Goal: Information Seeking & Learning: Learn about a topic

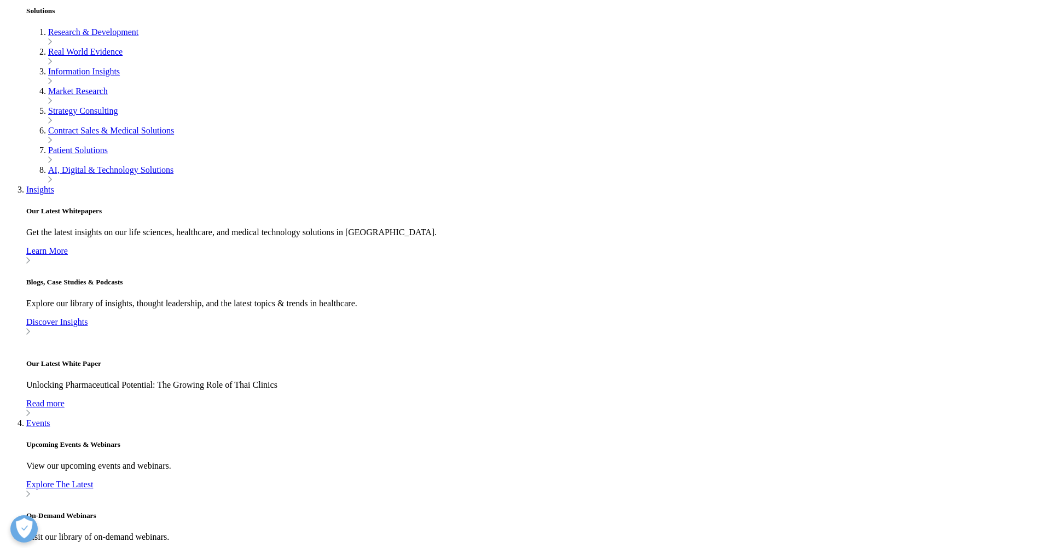
scroll to position [244, 646]
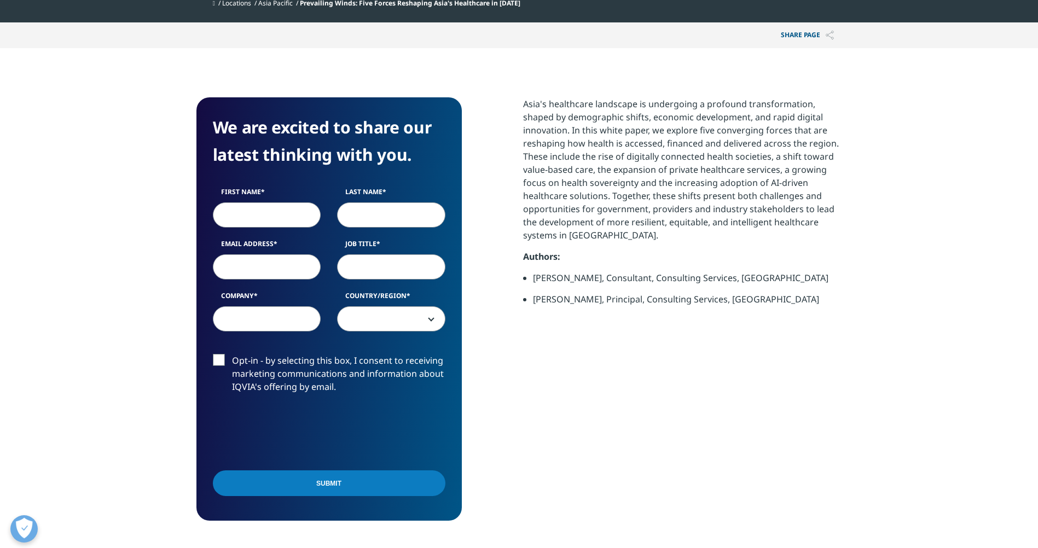
scroll to position [433, 0]
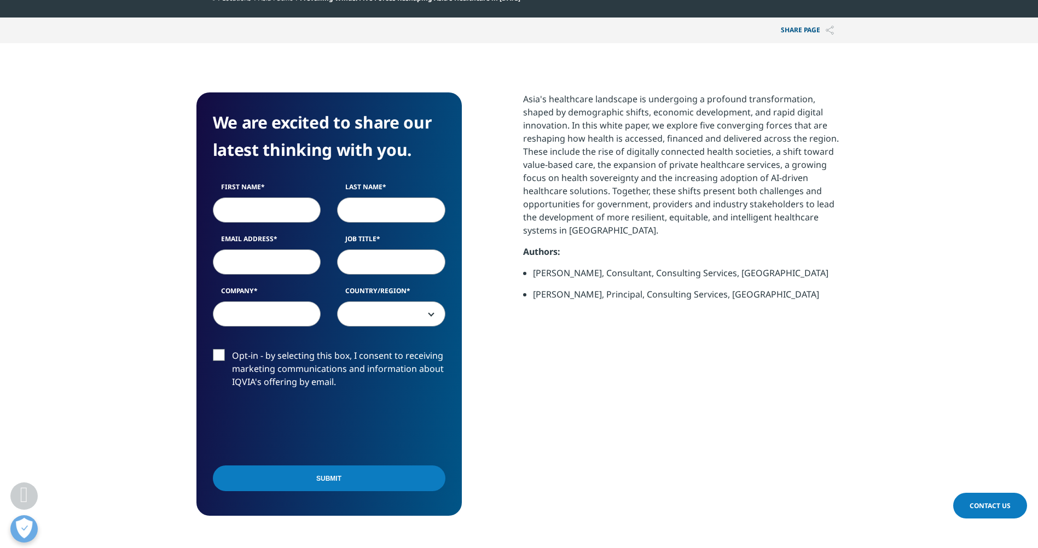
click at [721, 176] on p "Asia's healthcare landscape is undergoing a profound transformation, shaped by …" at bounding box center [682, 168] width 319 height 153
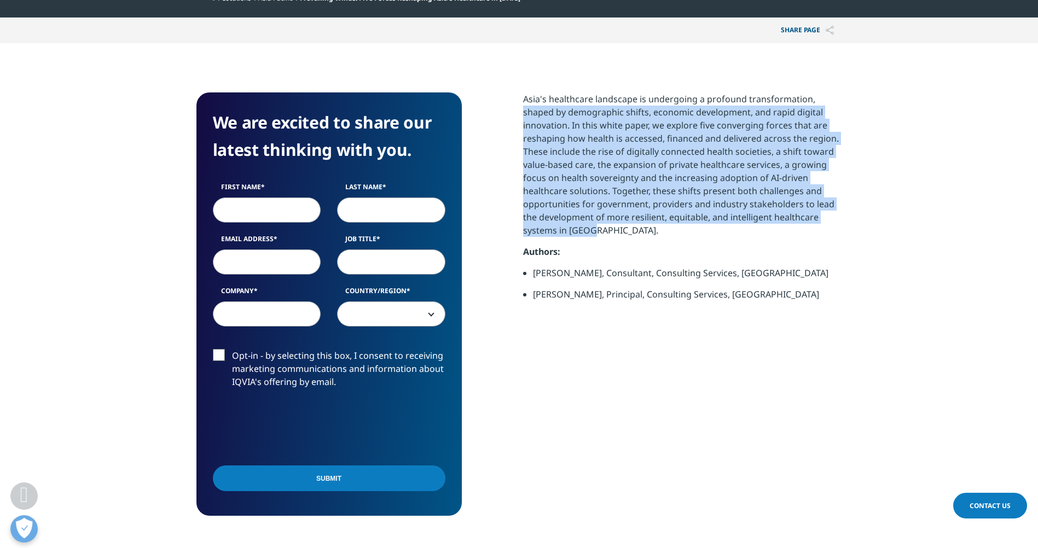
drag, startPoint x: 1037, startPoint y: 225, endPoint x: 1048, endPoint y: 98, distance: 126.8
click at [1037, 98] on html "Clear Search Loading [DOMAIN_NAME] Asia Pacific Choose a Region Contact Us" at bounding box center [519, 500] width 1038 height 1866
drag, startPoint x: 1046, startPoint y: 98, endPoint x: 983, endPoint y: 118, distance: 65.4
click at [982, 119] on section "We are excited to share our latest thinking with you. First Name Last Name Emai…" at bounding box center [519, 304] width 1038 height 522
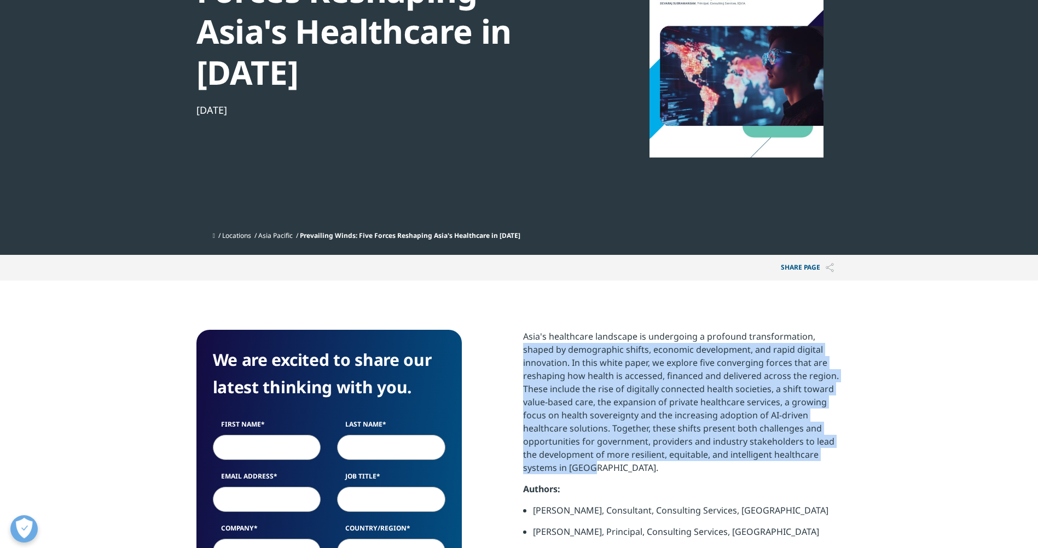
scroll to position [0, 0]
